Goal: Entertainment & Leisure: Consume media (video, audio)

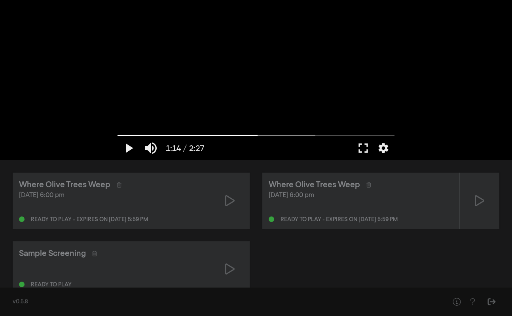
click at [134, 195] on div "[DATE] 6:00 pm" at bounding box center [111, 195] width 184 height 9
click at [365, 149] on button "fullscreen" at bounding box center [363, 148] width 22 height 24
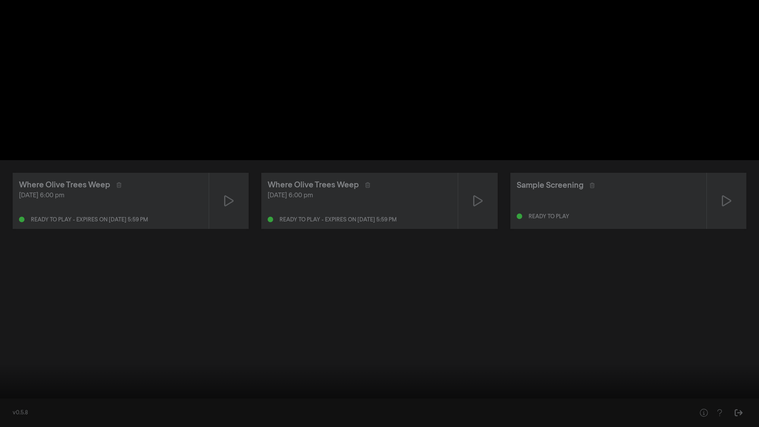
click at [511, 316] on button "fullscreen_exit" at bounding box center [724, 415] width 22 height 24
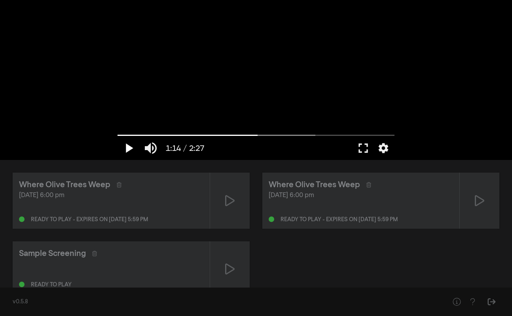
click at [125, 147] on button "play_arrow" at bounding box center [128, 148] width 22 height 24
click at [122, 145] on button "pause" at bounding box center [128, 148] width 22 height 24
click at [68, 187] on div "Where Olive Trees Weep" at bounding box center [64, 185] width 91 height 12
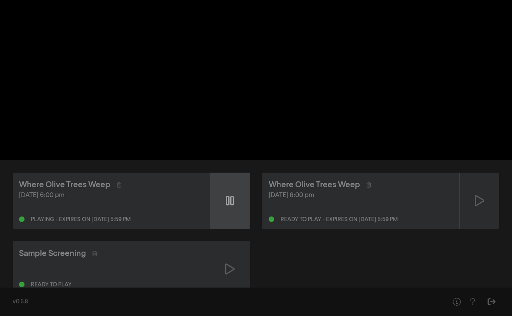
click at [229, 197] on icon at bounding box center [230, 200] width 8 height 9
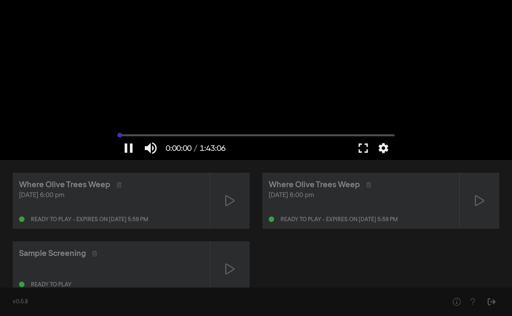
drag, startPoint x: 121, startPoint y: 134, endPoint x: 77, endPoint y: 135, distance: 43.5
type input "0"
click at [117, 135] on input "Seek" at bounding box center [255, 135] width 277 height 5
click at [370, 148] on button "fullscreen" at bounding box center [363, 148] width 22 height 24
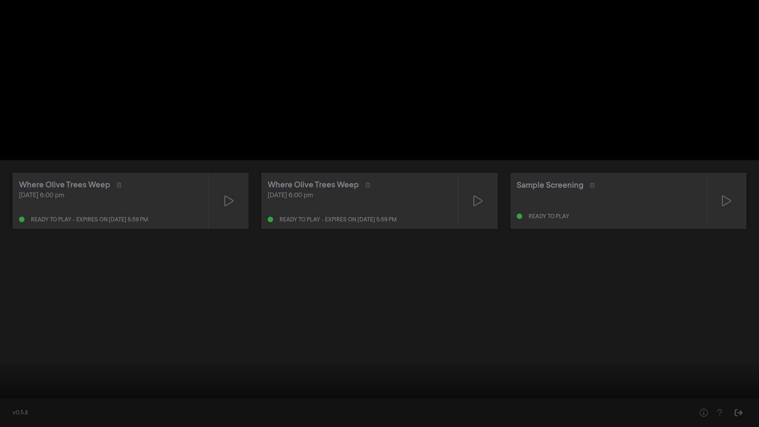
click at [511, 316] on button "fullscreen_exit" at bounding box center [724, 415] width 22 height 24
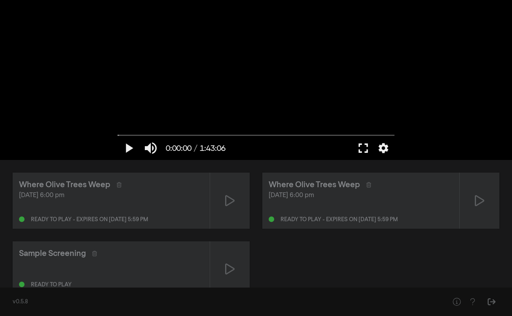
click at [354, 144] on button "fullscreen" at bounding box center [363, 148] width 22 height 24
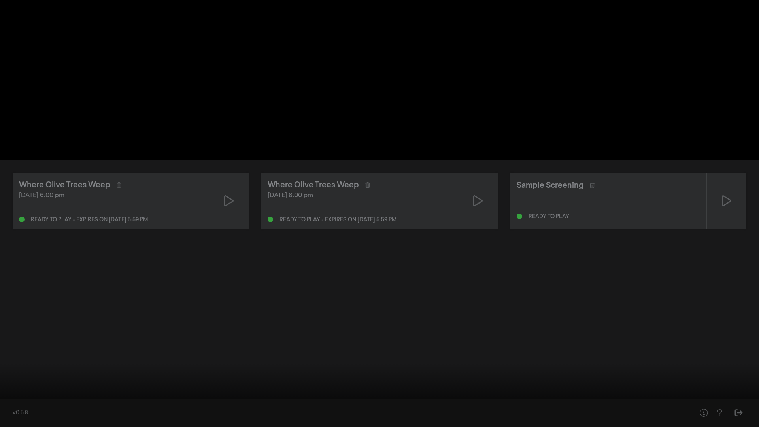
click at [14, 316] on button "play_arrow" at bounding box center [15, 415] width 22 height 24
click at [14, 316] on button "pause" at bounding box center [15, 415] width 22 height 24
drag, startPoint x: 11, startPoint y: 402, endPoint x: 0, endPoint y: 400, distance: 10.9
click at [4, 316] on input "Seek" at bounding box center [379, 402] width 751 height 5
click at [511, 316] on button "fullscreen_exit" at bounding box center [724, 415] width 22 height 24
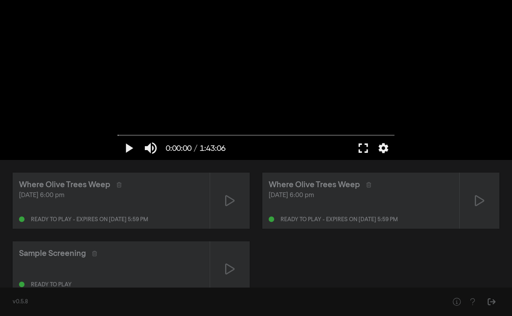
click at [360, 149] on button "fullscreen" at bounding box center [363, 148] width 22 height 24
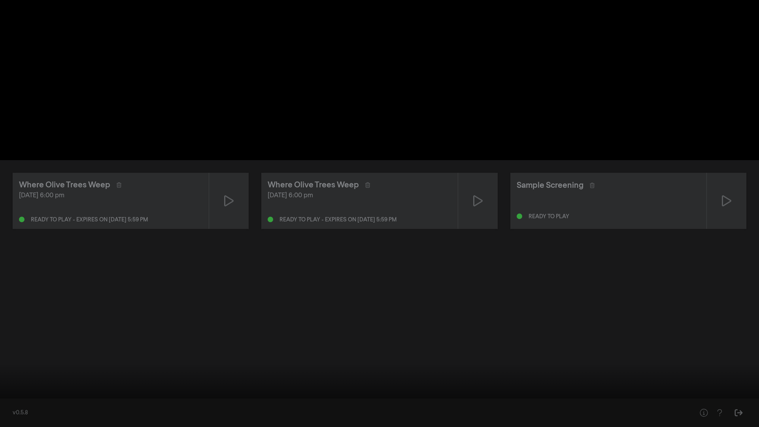
click at [511, 316] on button "fullscreen_exit" at bounding box center [724, 415] width 22 height 24
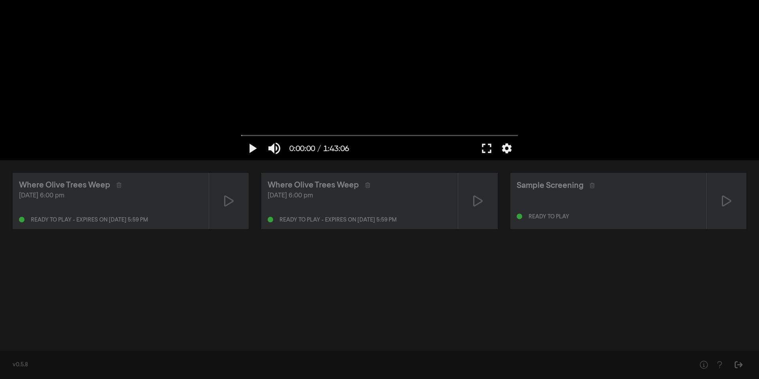
click at [179, 211] on div "[DATE] 6:00 pm Ready to play - expires on [DATE] 5:59 pm" at bounding box center [110, 207] width 183 height 32
click at [432, 219] on div "Ready to play - expires on [DATE] 5:59 pm" at bounding box center [359, 217] width 183 height 9
click at [227, 203] on icon at bounding box center [228, 201] width 9 height 13
click at [251, 142] on button "pause" at bounding box center [252, 148] width 22 height 24
type input "0"
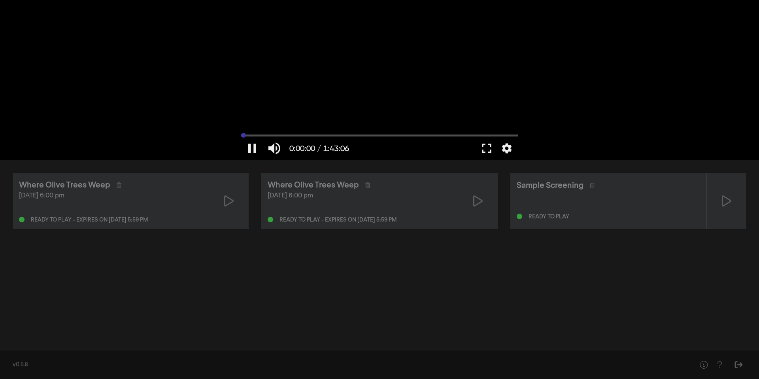
drag, startPoint x: 245, startPoint y: 136, endPoint x: 170, endPoint y: 141, distance: 75.3
click at [170, 141] on div "pause 0:00:00 / 1:43:06 volume_up fullscreen settings closed_caption Captions O…" at bounding box center [379, 80] width 759 height 160
click at [490, 149] on button "fullscreen" at bounding box center [487, 148] width 22 height 24
